Goal: Transaction & Acquisition: Book appointment/travel/reservation

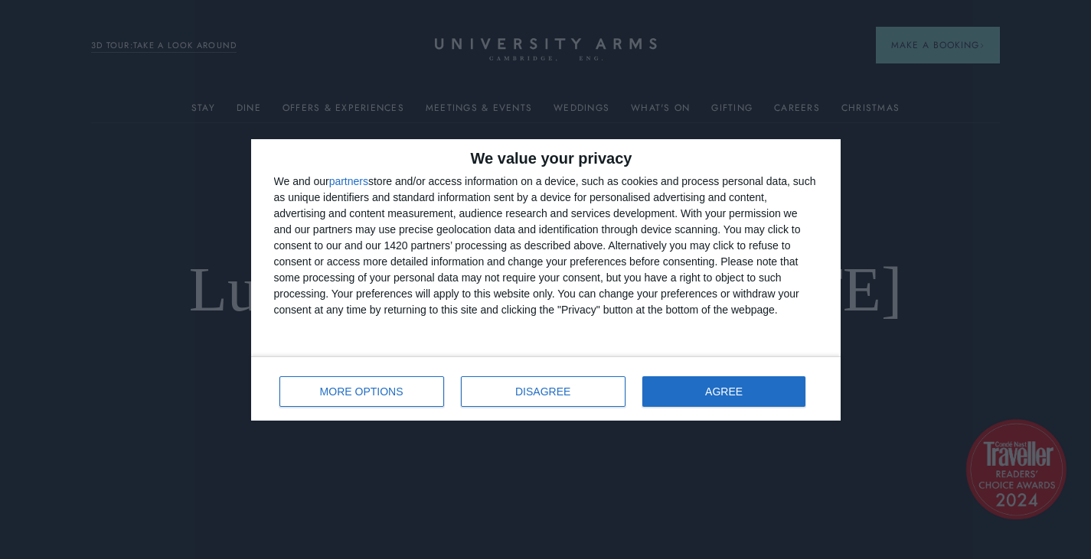
drag, startPoint x: 502, startPoint y: 438, endPoint x: 542, endPoint y: 436, distance: 39.8
click at [542, 436] on div "We value your privacy We and our partners store and/or access information on a …" at bounding box center [545, 279] width 1091 height 559
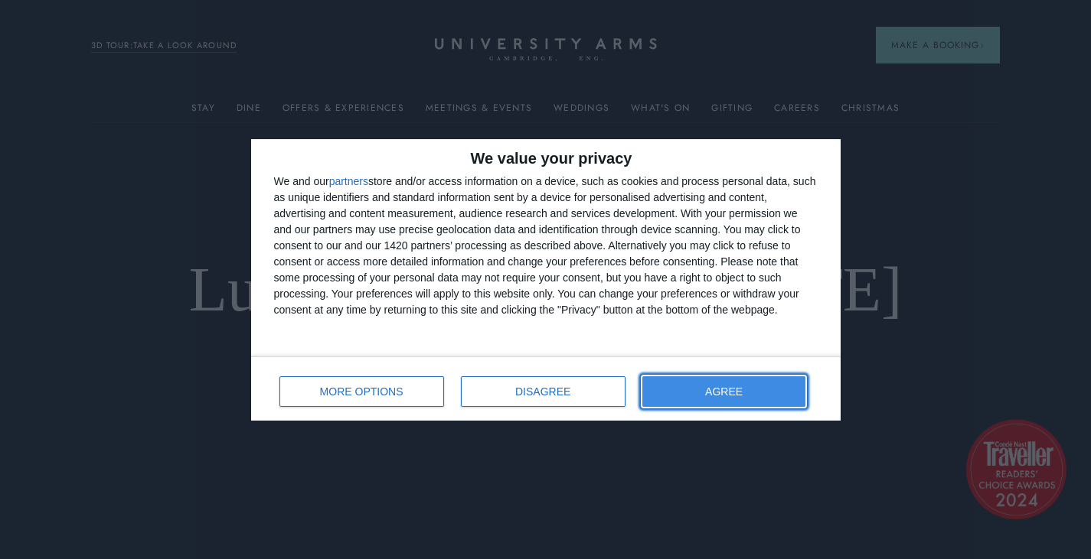
click at [718, 396] on button "AGREE" at bounding box center [724, 392] width 164 height 31
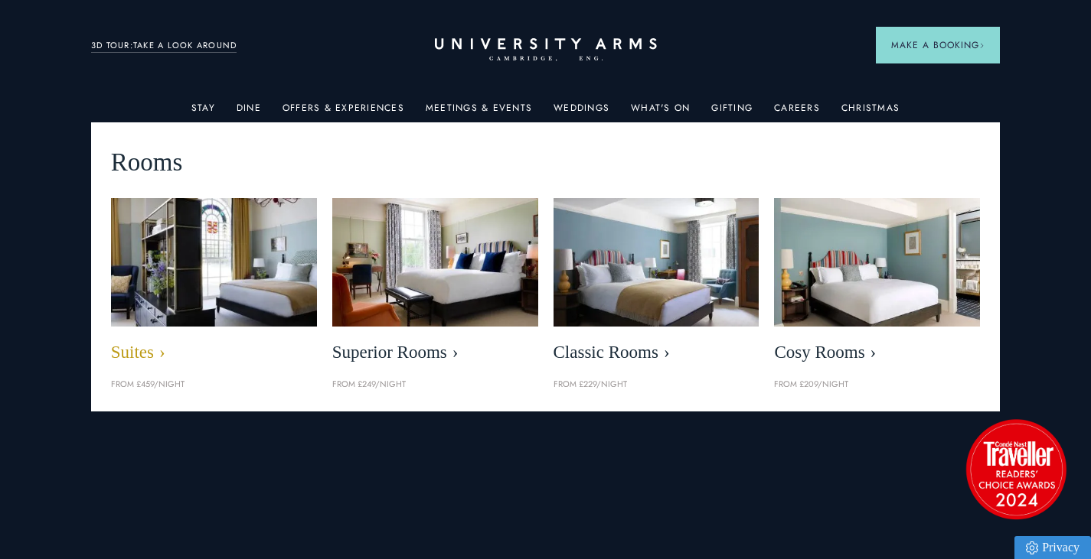
click at [126, 357] on span "Suites" at bounding box center [214, 352] width 206 height 21
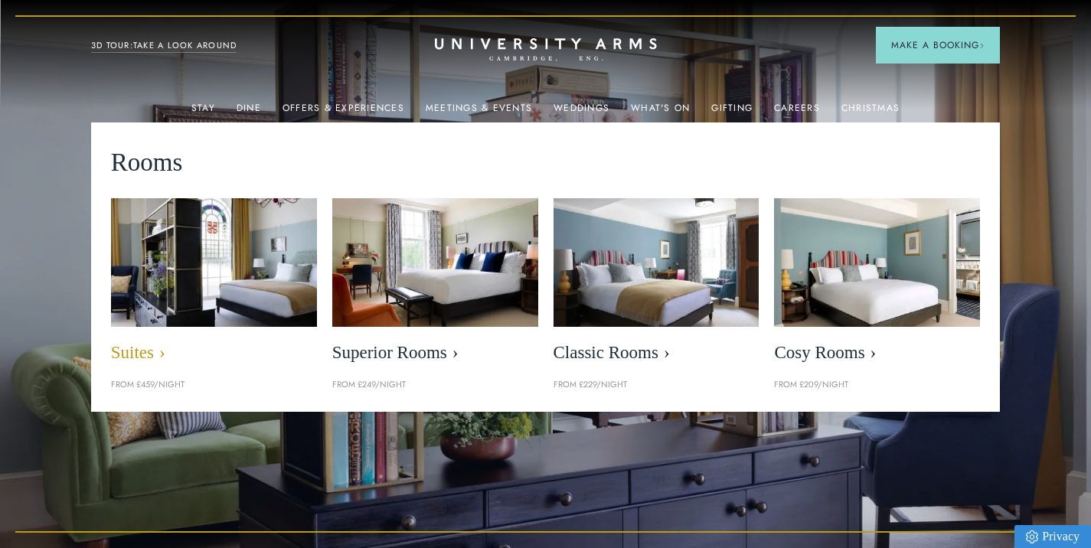
click at [126, 357] on span "Suites" at bounding box center [214, 352] width 206 height 21
click at [133, 349] on span "Suites" at bounding box center [214, 352] width 206 height 21
click at [182, 262] on img at bounding box center [214, 262] width 236 height 148
click at [159, 353] on span "Suites" at bounding box center [214, 352] width 206 height 21
click at [235, 281] on img at bounding box center [214, 262] width 236 height 148
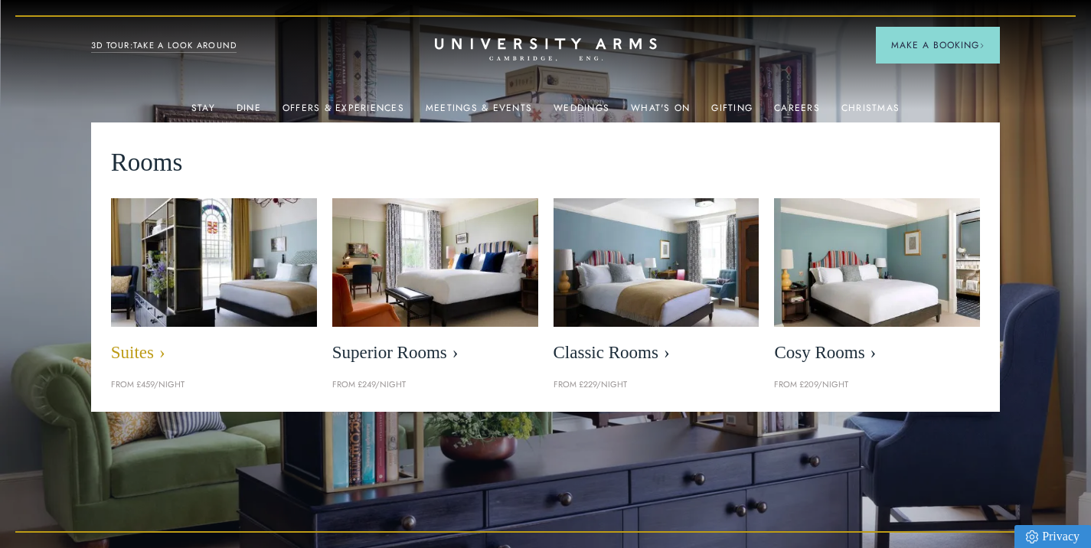
click at [235, 281] on img at bounding box center [214, 262] width 236 height 148
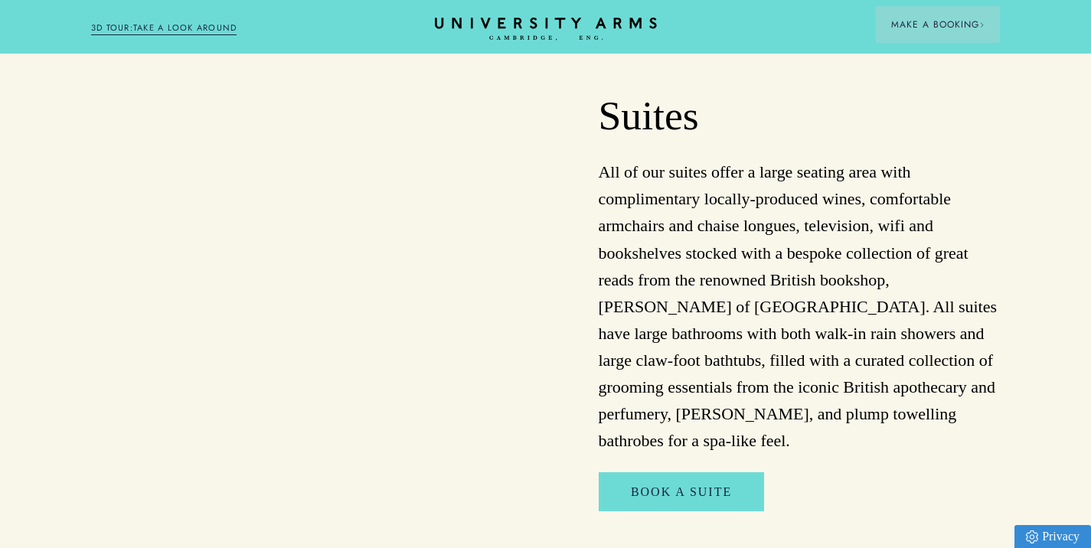
scroll to position [1164, 0]
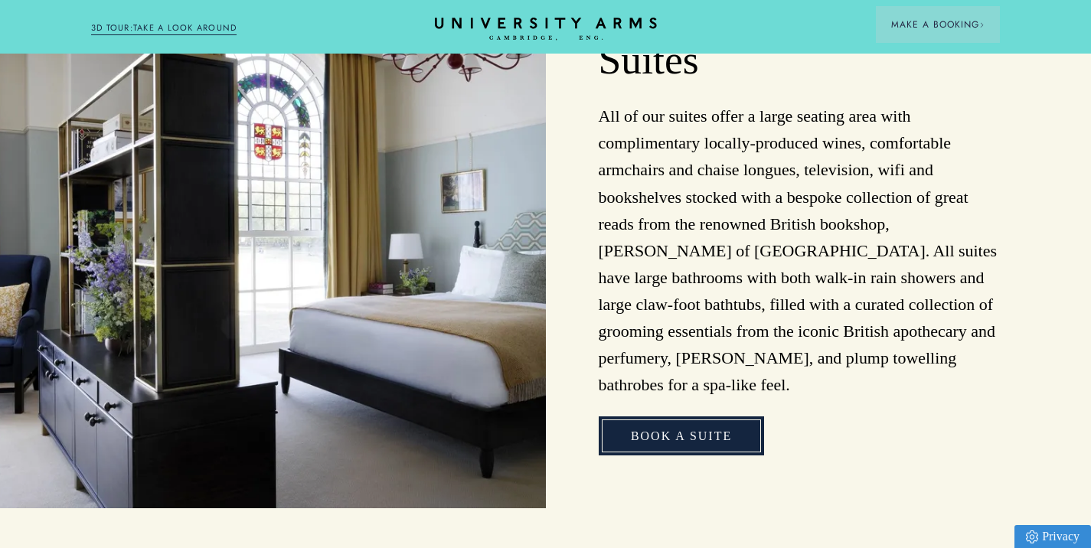
click at [655, 416] on link "Book A suite" at bounding box center [681, 436] width 165 height 40
